Goal: Check status: Check status

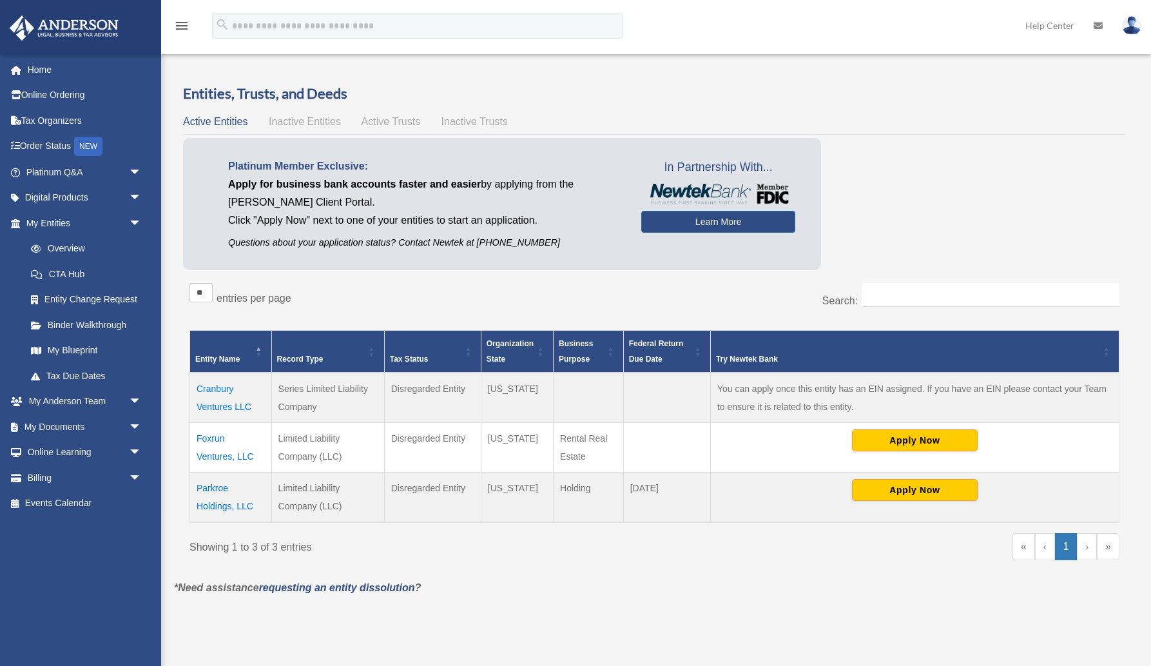
click at [235, 405] on td "Cranbury Ventures LLC" at bounding box center [231, 397] width 82 height 50
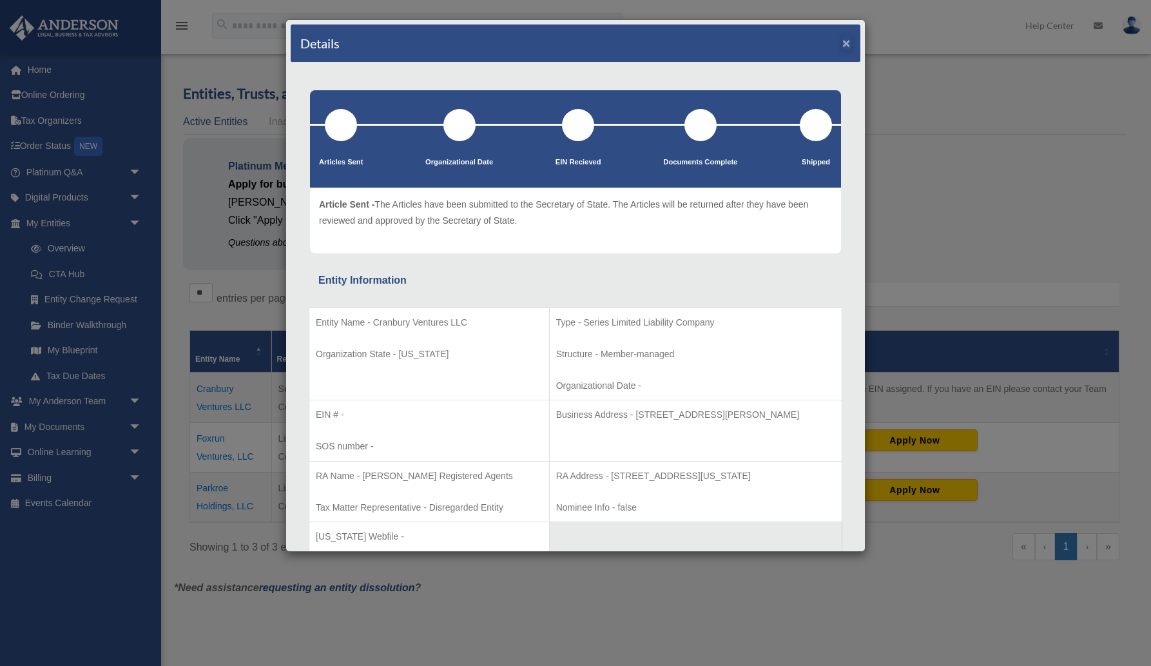
click at [845, 46] on button "×" at bounding box center [846, 43] width 8 height 14
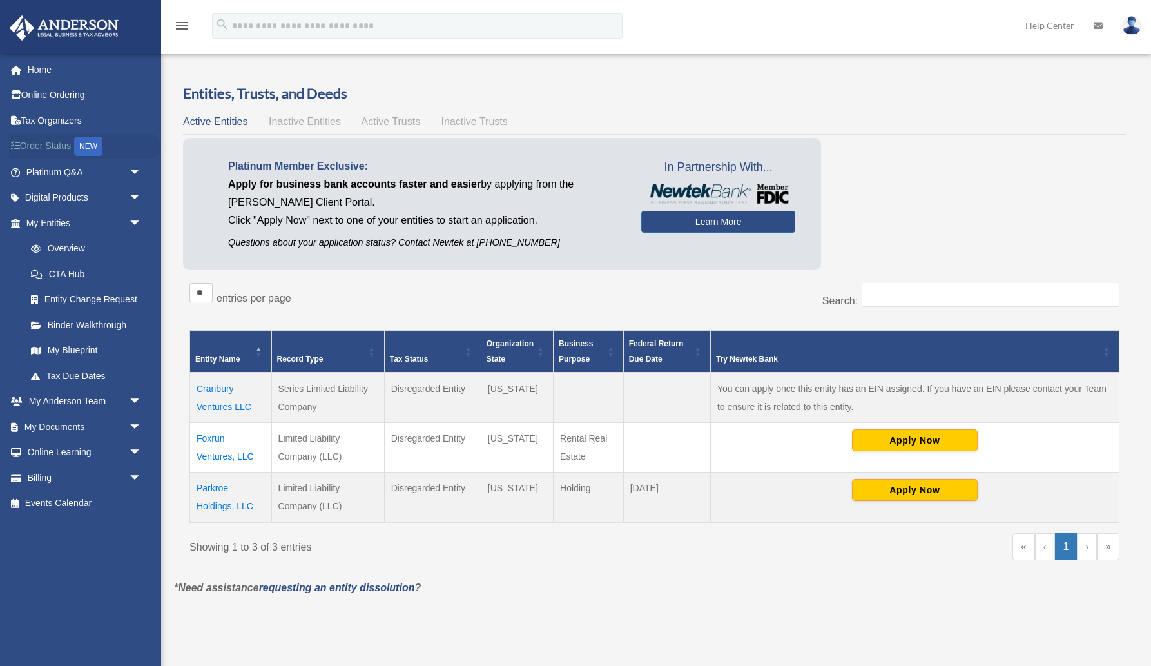
click at [54, 142] on link "Order Status NEW" at bounding box center [85, 146] width 152 height 26
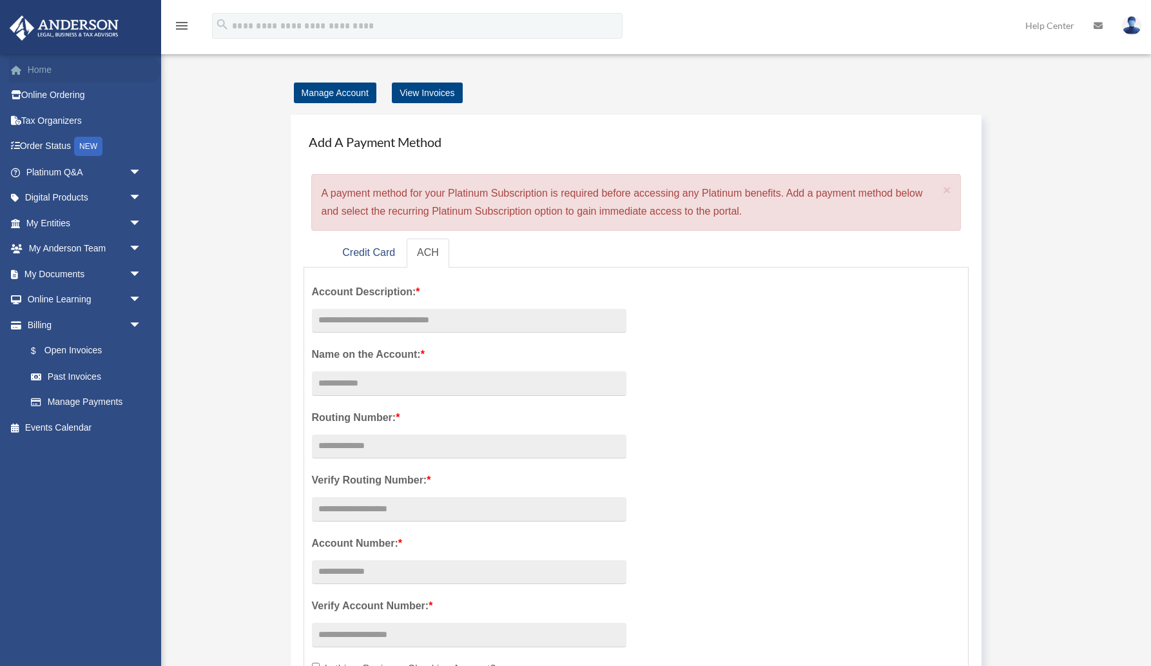
click at [43, 70] on link "Home" at bounding box center [85, 70] width 152 height 26
click at [58, 222] on link "My Entities arrow_drop_down" at bounding box center [85, 223] width 152 height 26
click at [57, 222] on link "My Entities arrow_drop_down" at bounding box center [85, 223] width 152 height 26
